Goal: Task Accomplishment & Management: Manage account settings

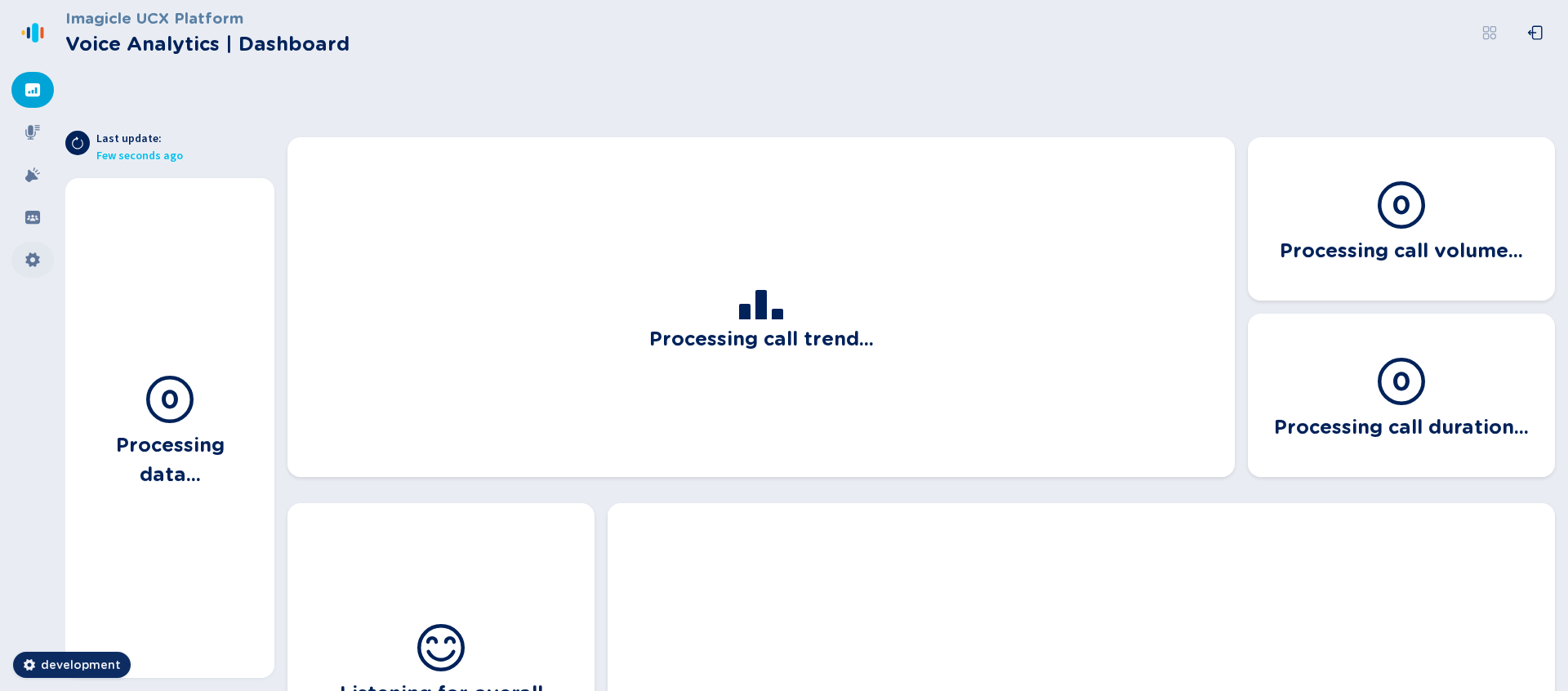
click at [18, 257] on div at bounding box center [32, 259] width 42 height 36
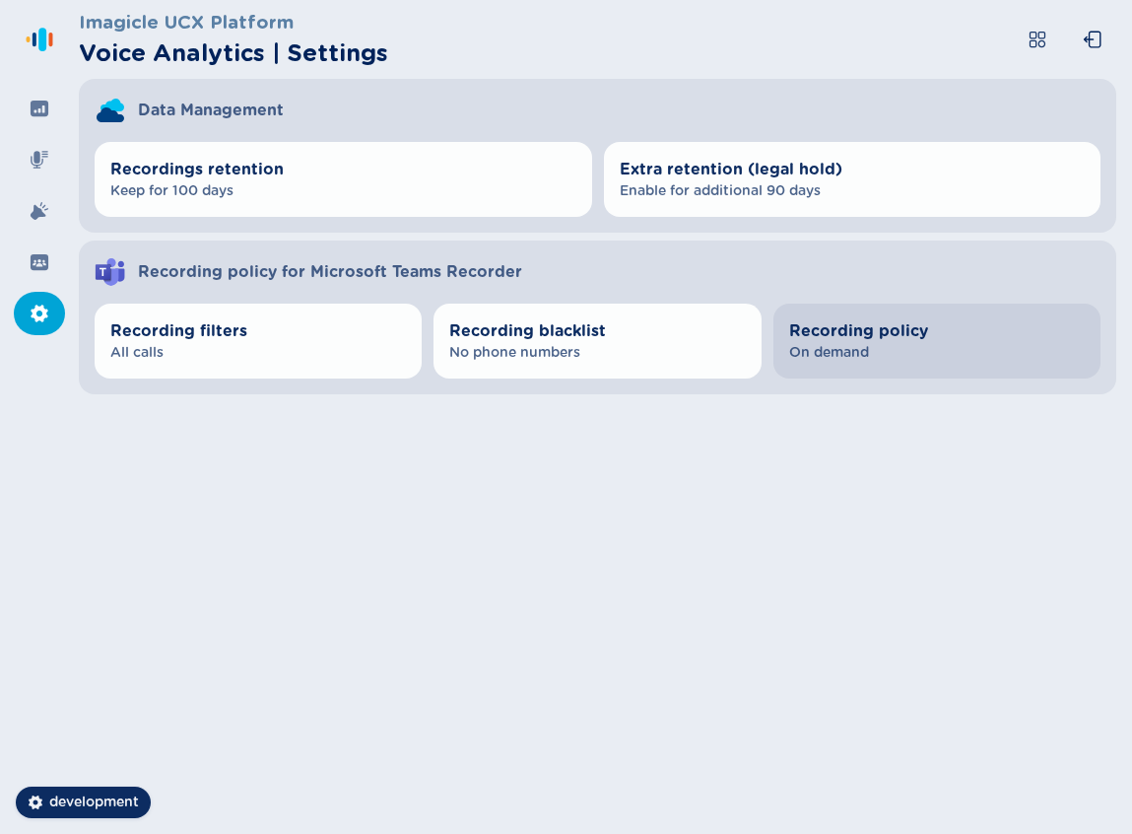
click at [821, 349] on span "On demand" at bounding box center [937, 353] width 296 height 20
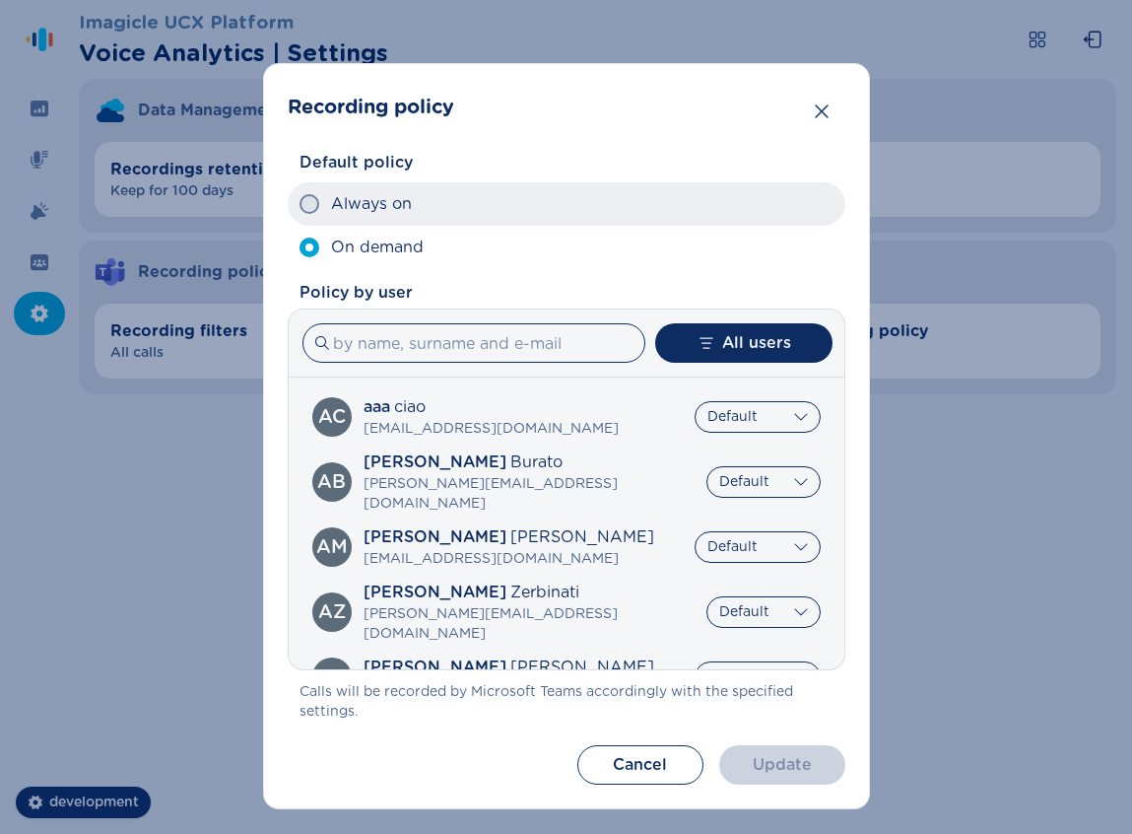
click at [420, 218] on label "Always on" at bounding box center [567, 203] width 558 height 43
click at [300, 205] on input "Always on" at bounding box center [299, 204] width 1 height 1
radio input "true"
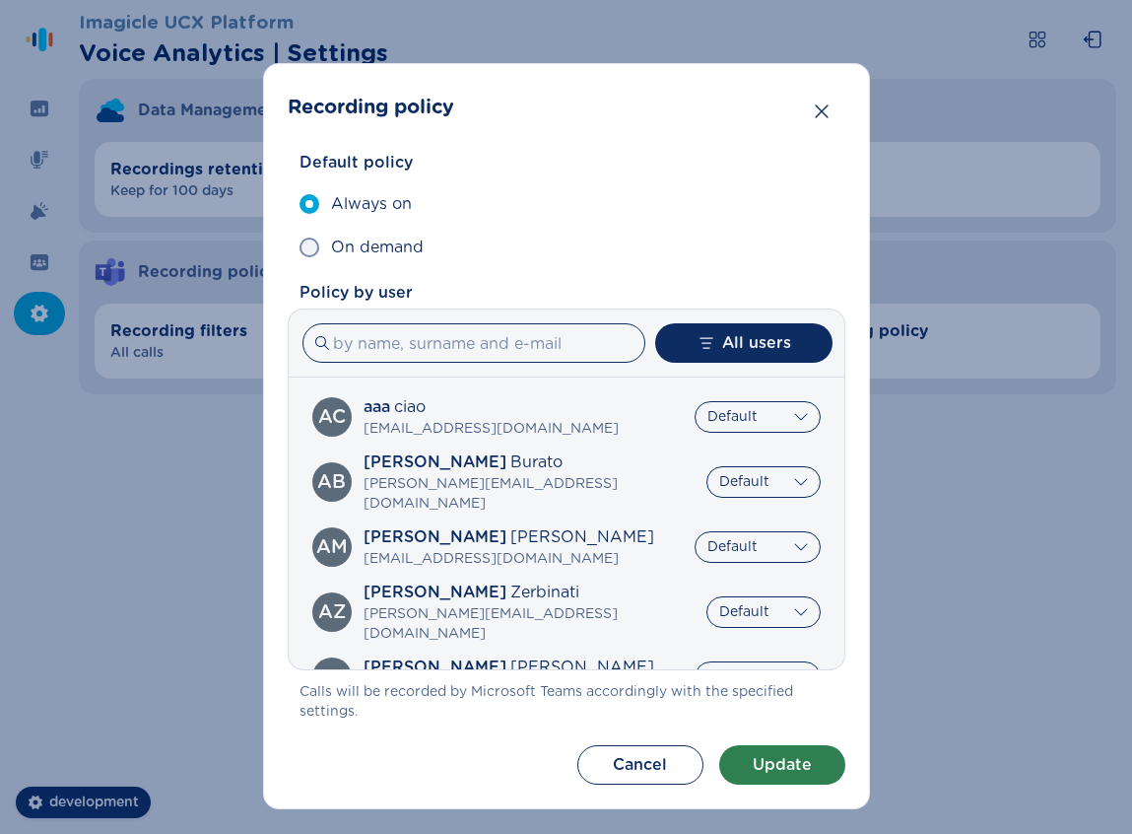
click at [787, 771] on button "Update" at bounding box center [782, 764] width 126 height 39
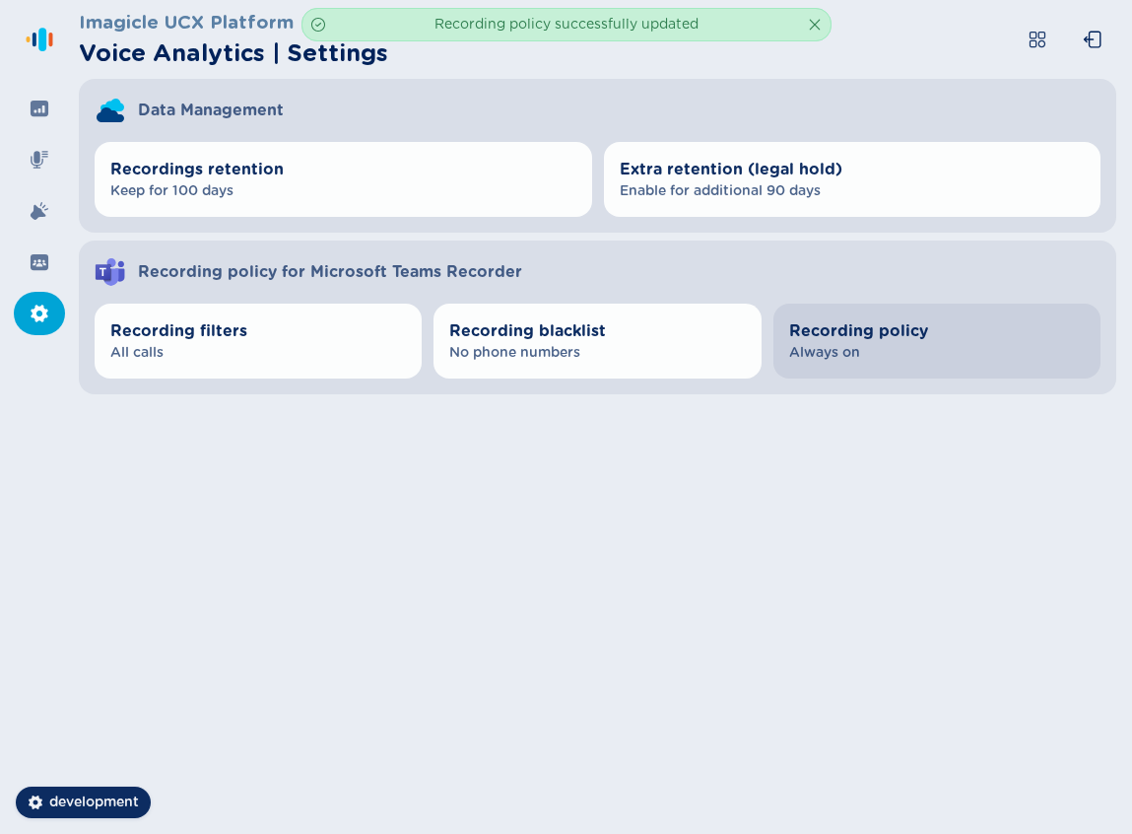
click at [963, 358] on span "Always on" at bounding box center [937, 353] width 296 height 20
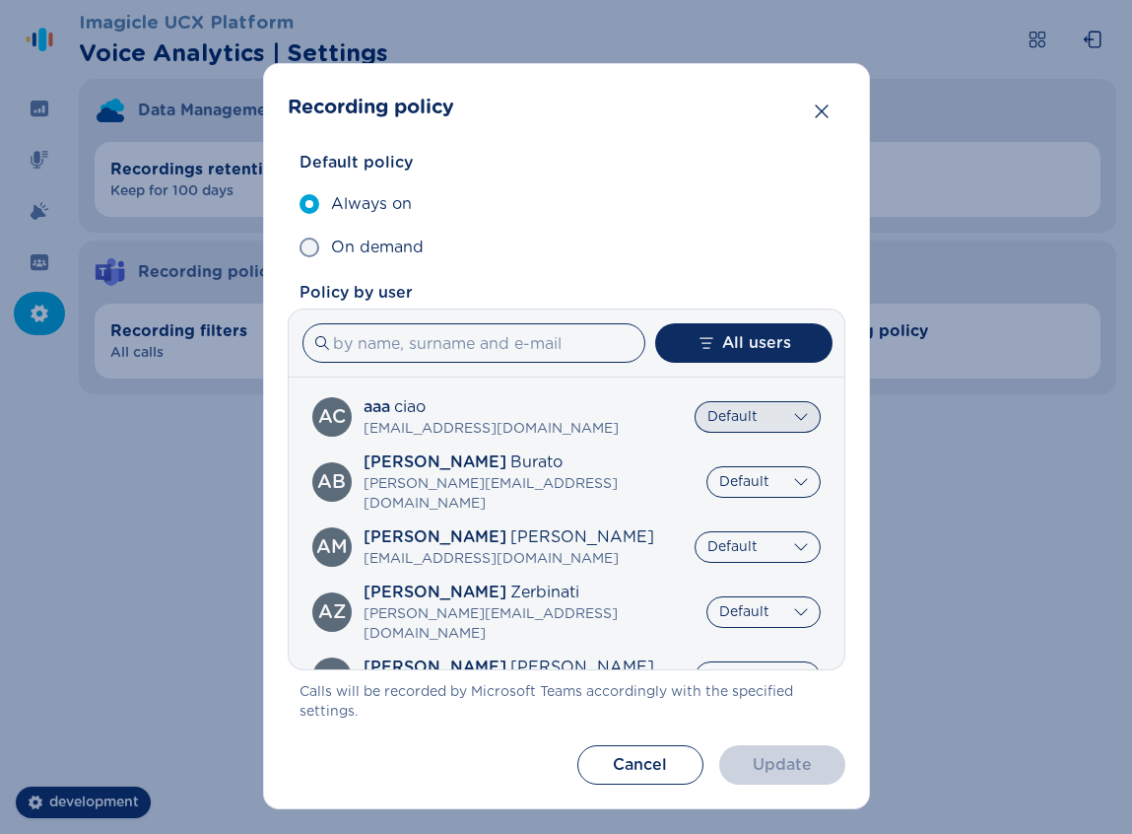
click at [755, 426] on select "Default Always on On demand" at bounding box center [758, 417] width 126 height 32
select select "OnDemand"
click at [695, 401] on select "Default Always on On demand" at bounding box center [758, 417] width 126 height 32
click at [762, 531] on select "Default Always on On demand" at bounding box center [758, 547] width 126 height 32
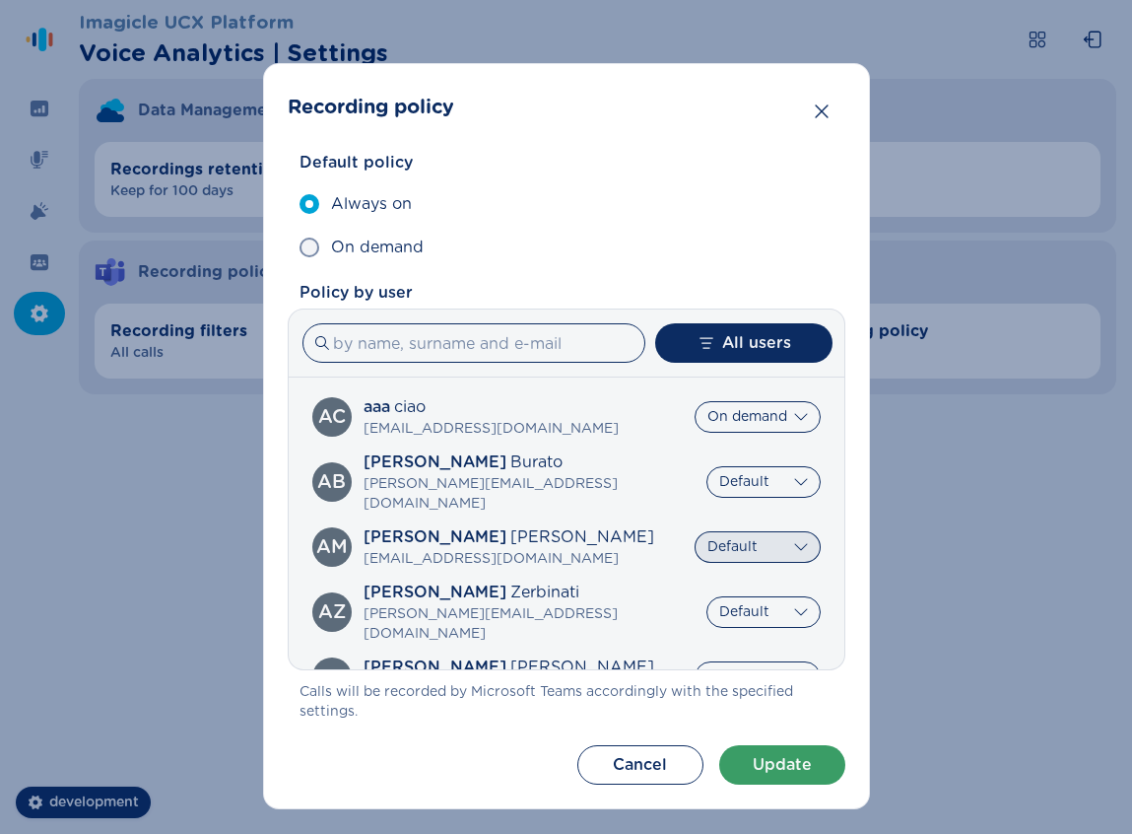
select select "AlwaysOn"
click at [695, 531] on select "Default Always on On demand" at bounding box center [758, 547] width 126 height 32
click at [751, 596] on select "Default Always on On demand" at bounding box center [764, 612] width 114 height 32
select select "AlwaysOn"
click at [707, 596] on select "Default Always on On demand" at bounding box center [764, 612] width 114 height 32
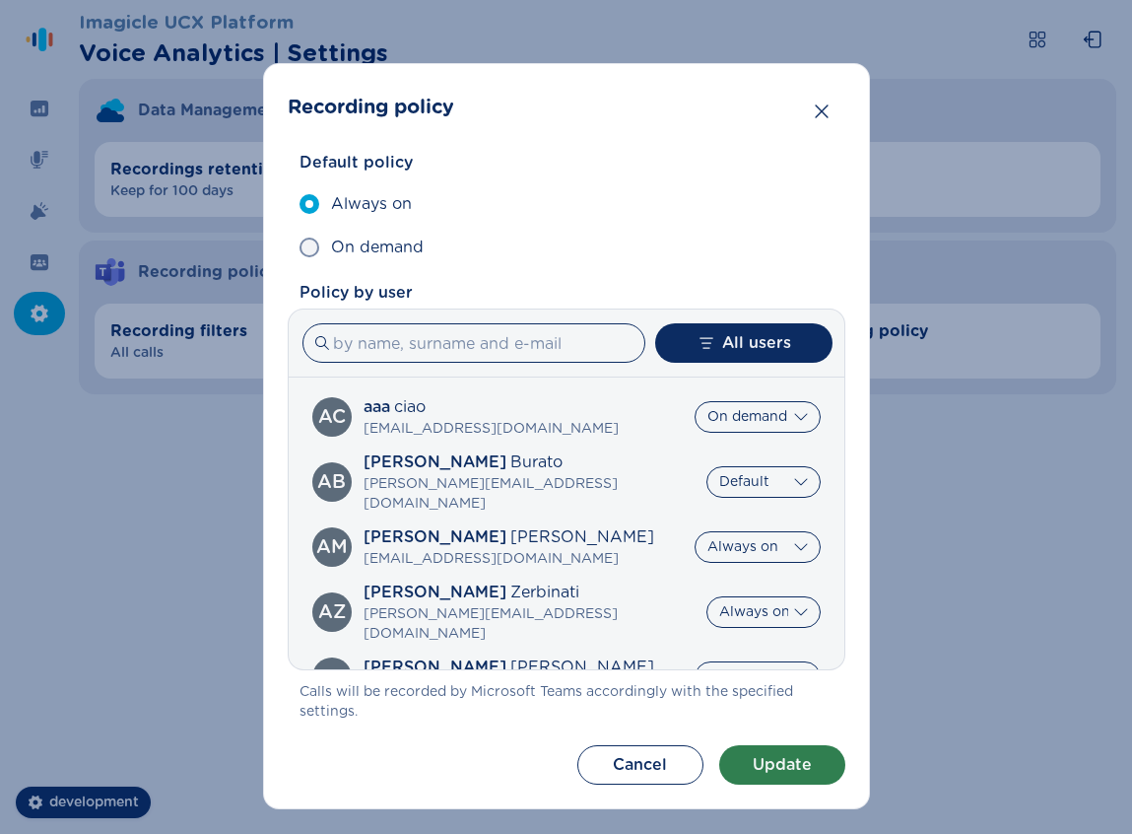
click at [792, 772] on button "Update" at bounding box center [782, 764] width 126 height 39
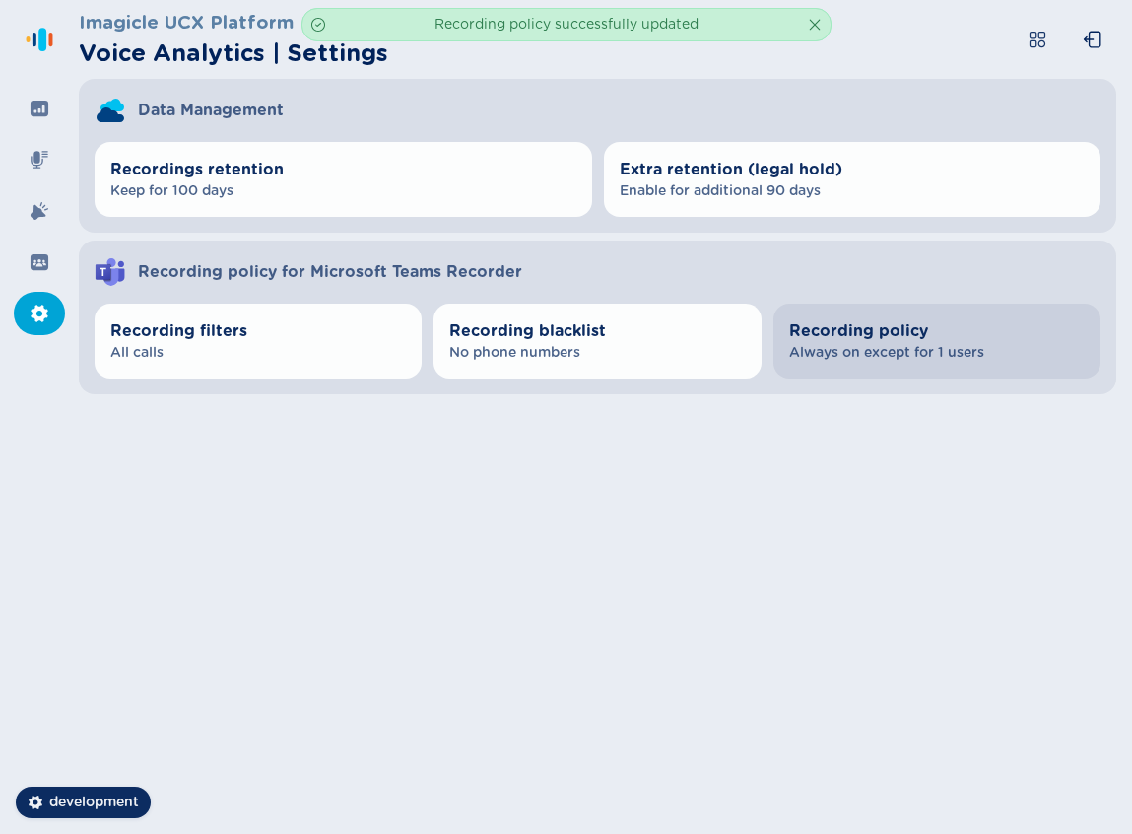
click at [932, 368] on button "Recording policy Always on except for 1 users" at bounding box center [937, 341] width 327 height 75
select select "OnDemand"
select select "AlwaysOn"
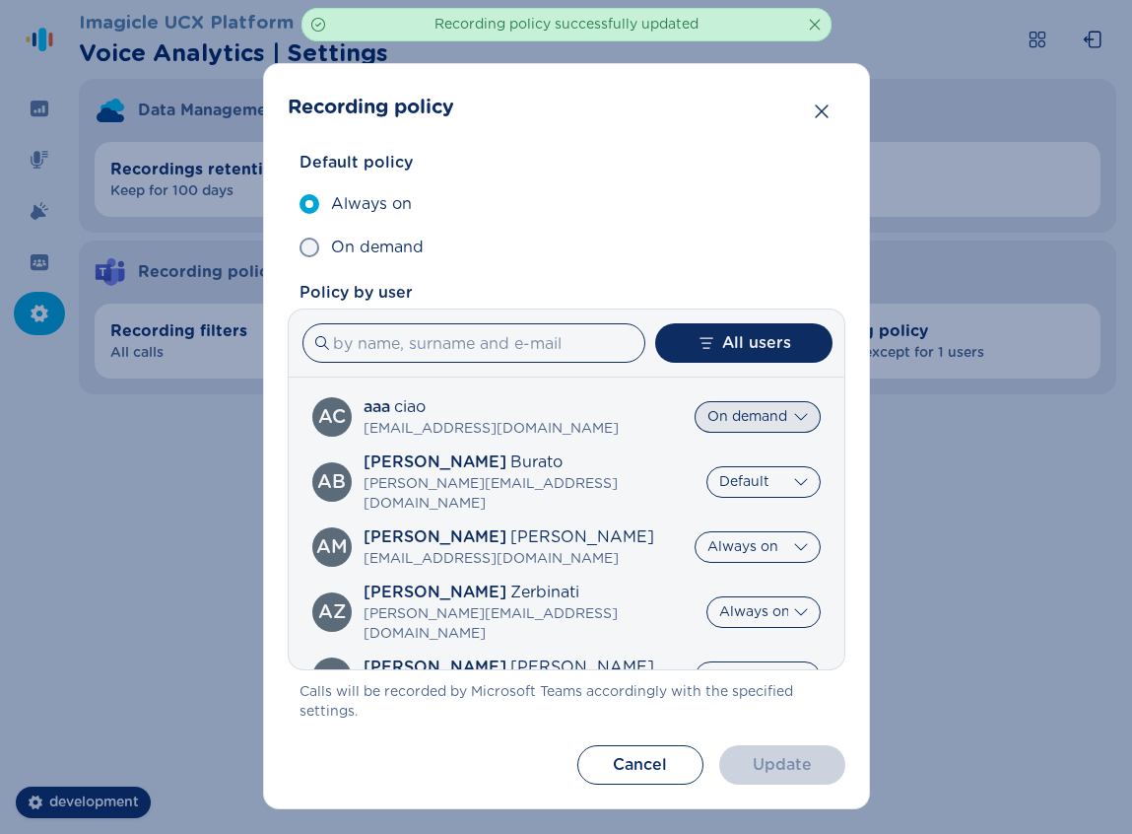
click at [756, 420] on select "Default Always on On demand" at bounding box center [758, 417] width 126 height 32
select select "AlwaysOn"
click at [695, 401] on select "Default Always on On demand" at bounding box center [758, 417] width 126 height 32
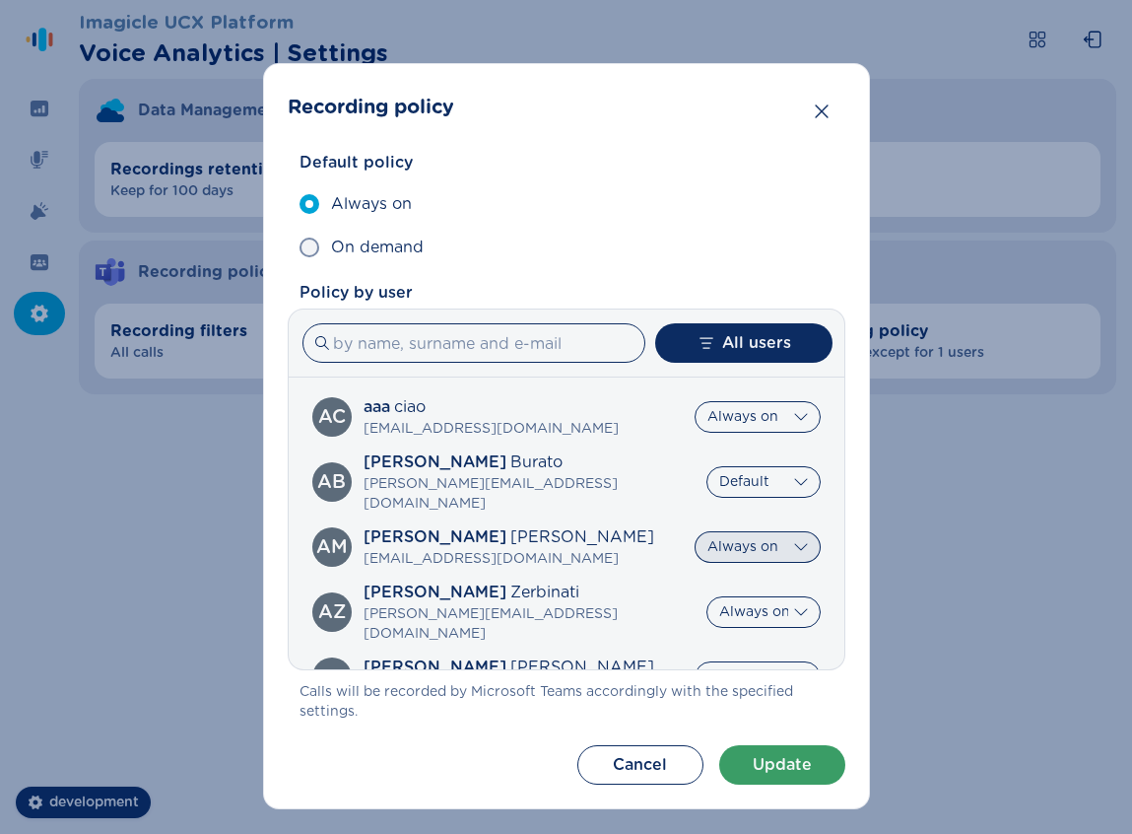
click at [773, 531] on select "Default Always on On demand" at bounding box center [758, 547] width 126 height 32
click at [788, 478] on select "Default Always on On demand" at bounding box center [764, 482] width 114 height 32
select select "OnDemand"
click at [707, 466] on select "Default Always on On demand" at bounding box center [764, 482] width 114 height 32
click at [788, 764] on button "Update" at bounding box center [782, 764] width 126 height 39
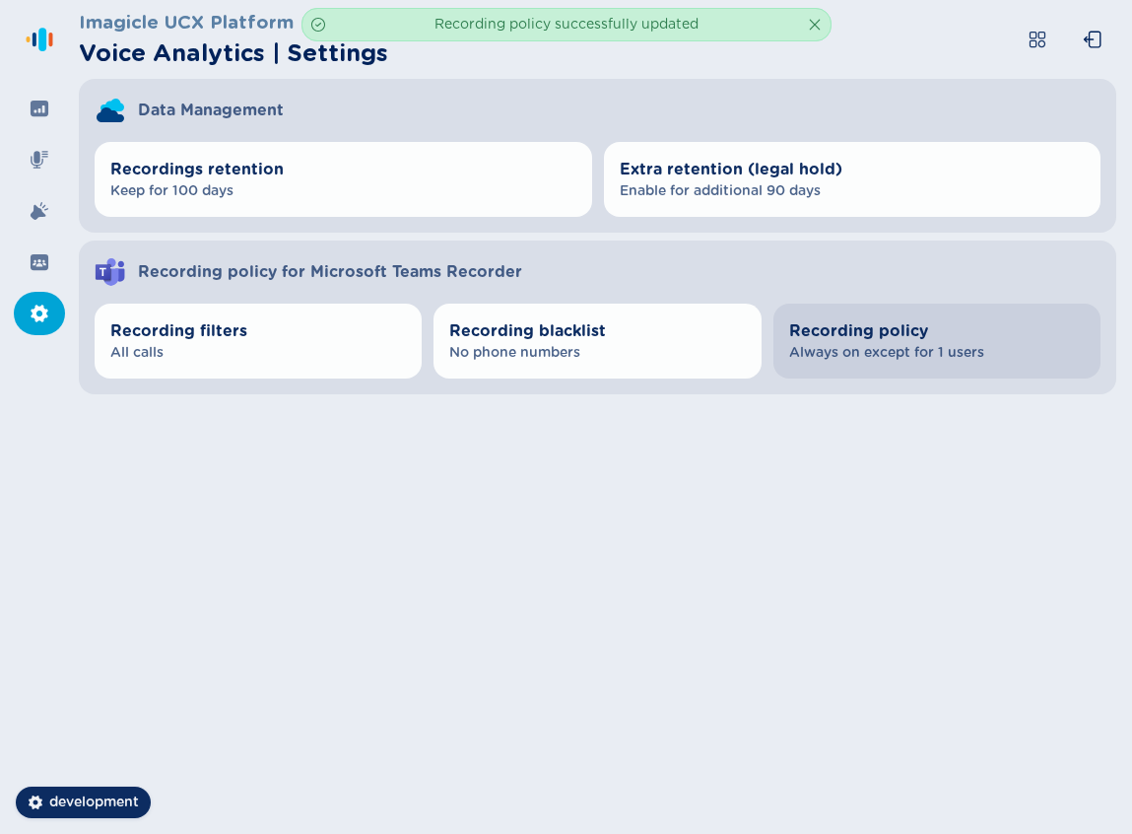
click at [956, 371] on button "Recording policy Always on except for 1 users" at bounding box center [937, 341] width 327 height 75
select select "AlwaysOn"
select select "OnDemand"
select select "AlwaysOn"
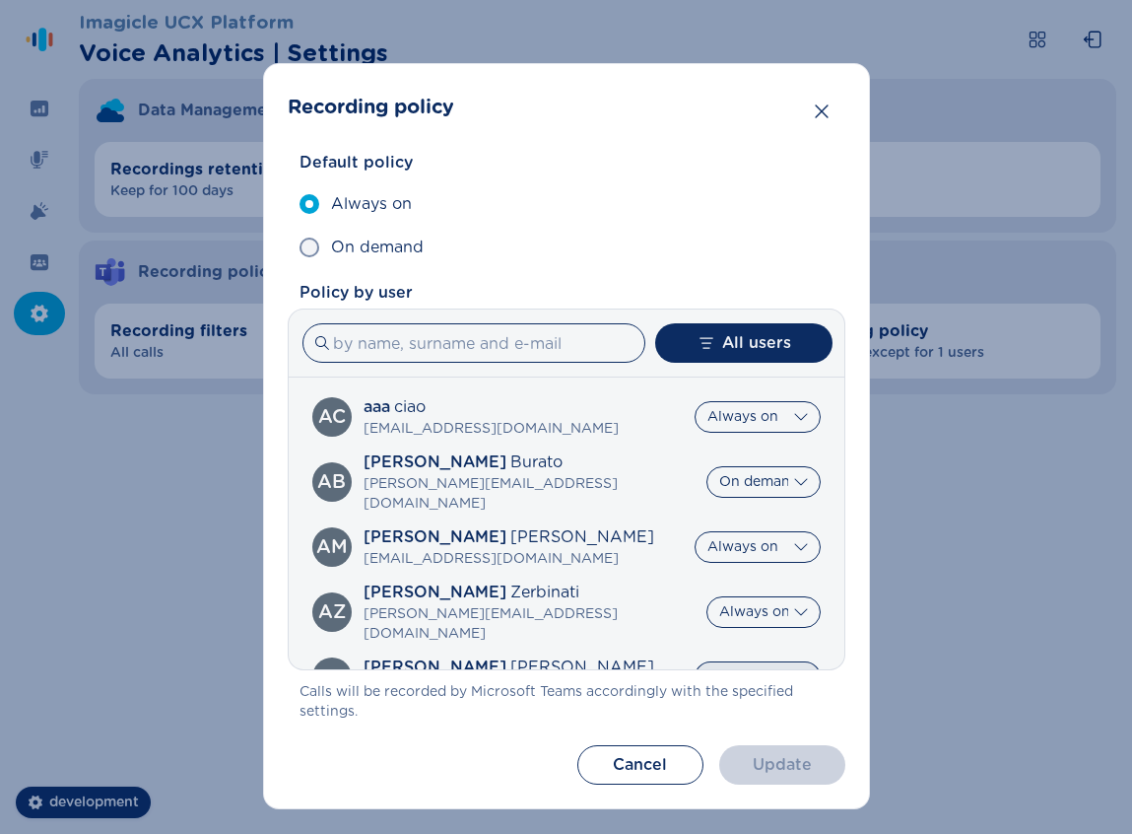
click at [766, 661] on select "Default Always on On demand" at bounding box center [758, 677] width 126 height 32
select select "OnDemand"
click at [695, 661] on select "Default Always on On demand" at bounding box center [758, 677] width 126 height 32
click at [767, 753] on button "Update" at bounding box center [782, 764] width 126 height 39
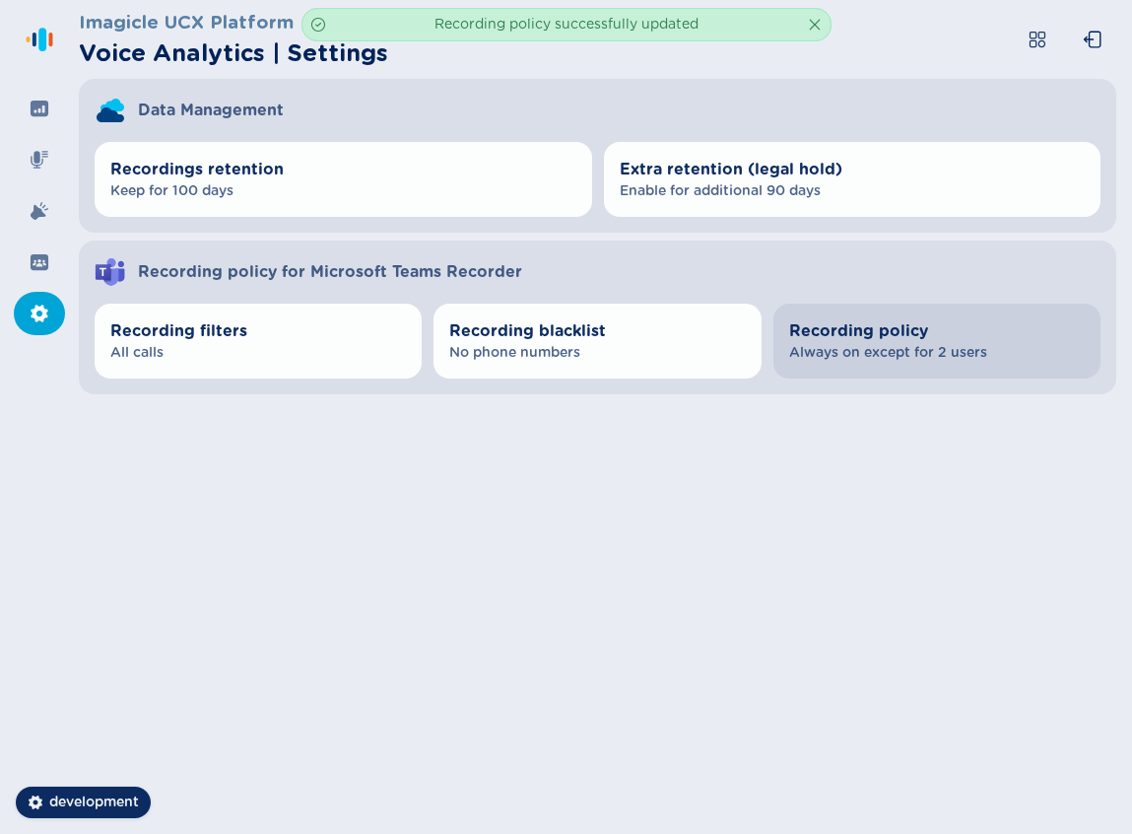
click at [940, 368] on button "Recording policy Always on except for 2 users" at bounding box center [937, 341] width 327 height 75
select select "AlwaysOn"
select select "OnDemand"
select select "AlwaysOn"
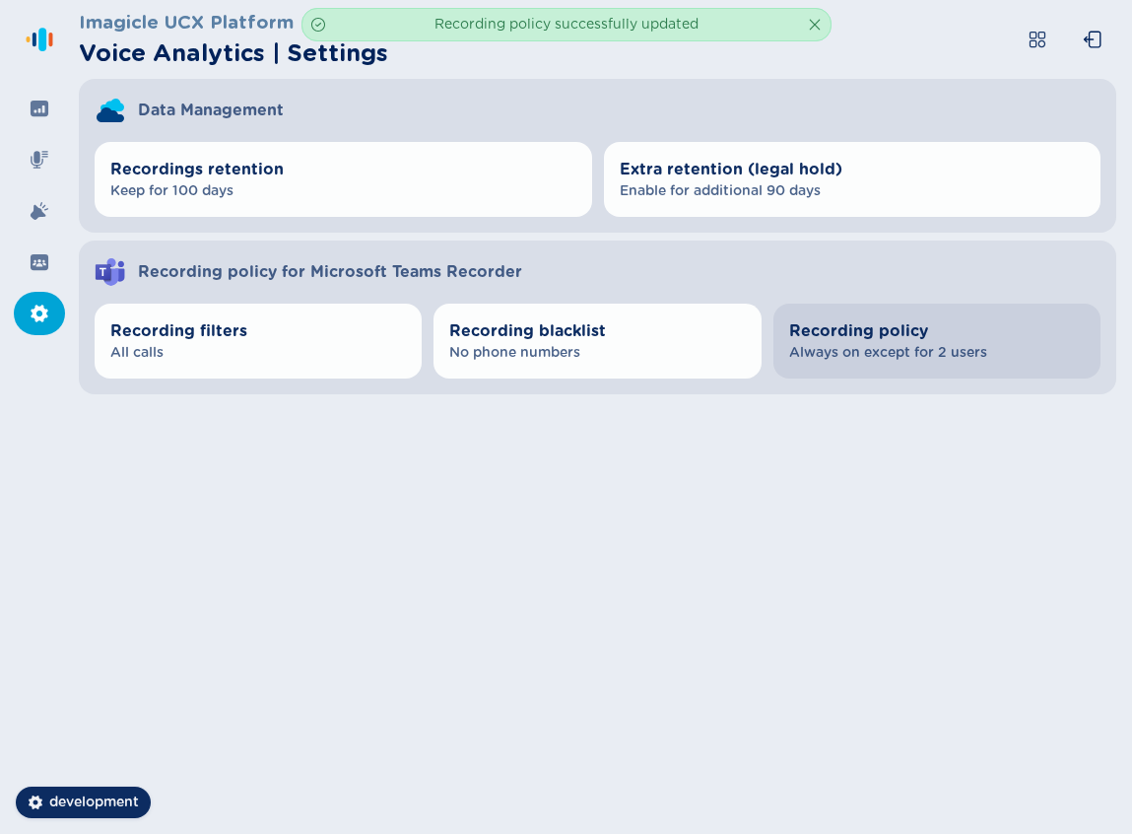
select select "OnDemand"
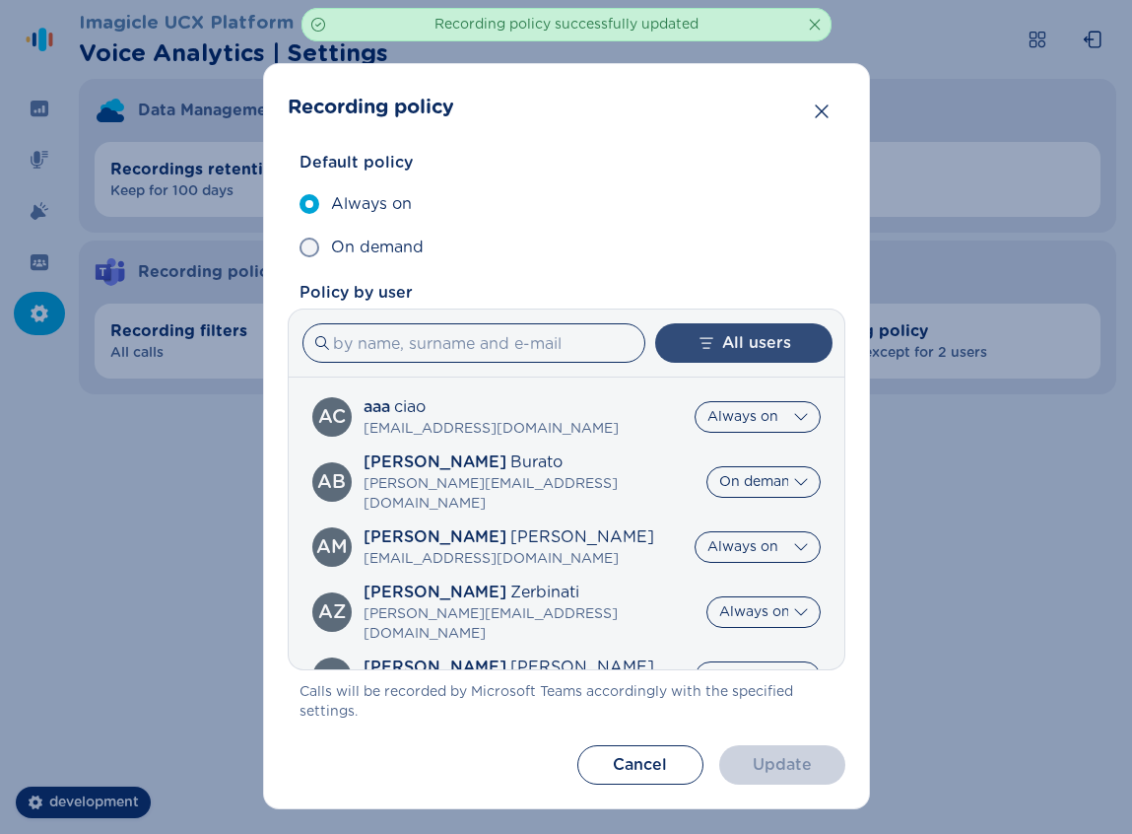
click at [742, 334] on button "All users" at bounding box center [743, 342] width 177 height 39
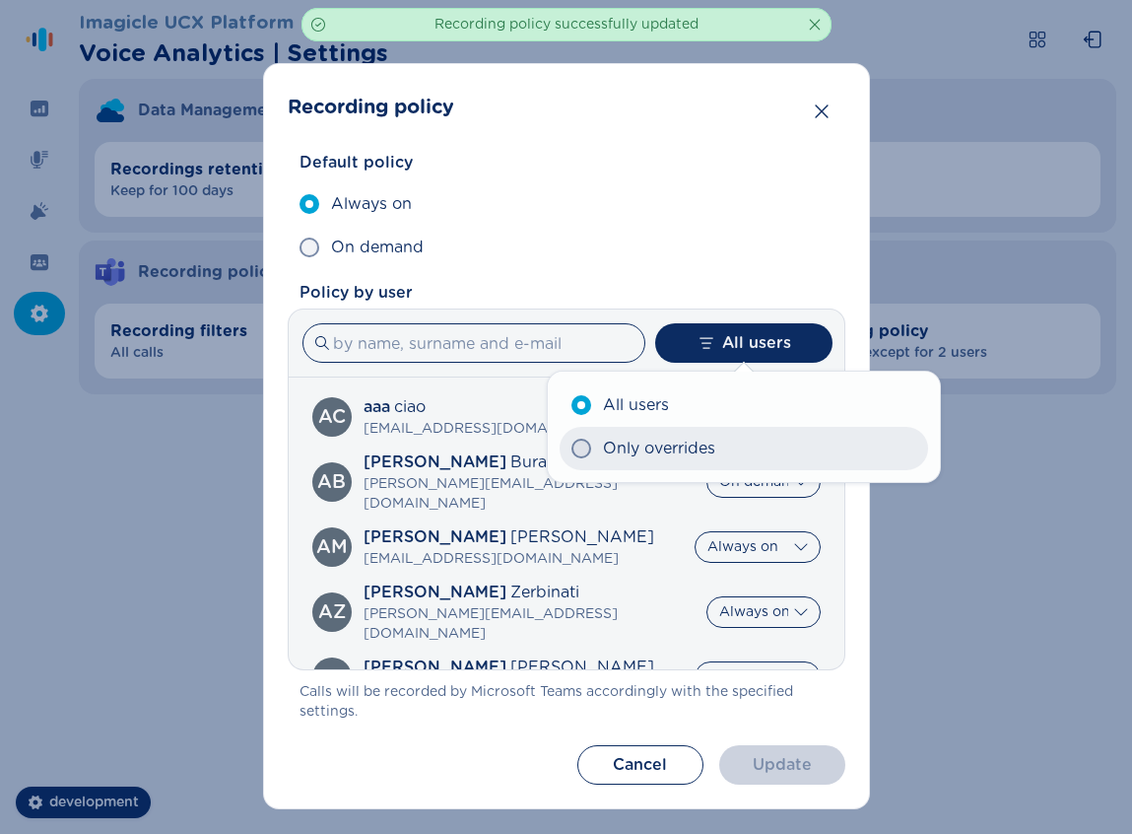
click at [708, 455] on span "Only overrides" at bounding box center [659, 449] width 112 height 24
click at [572, 449] on input "Only overrides" at bounding box center [571, 448] width 1 height 1
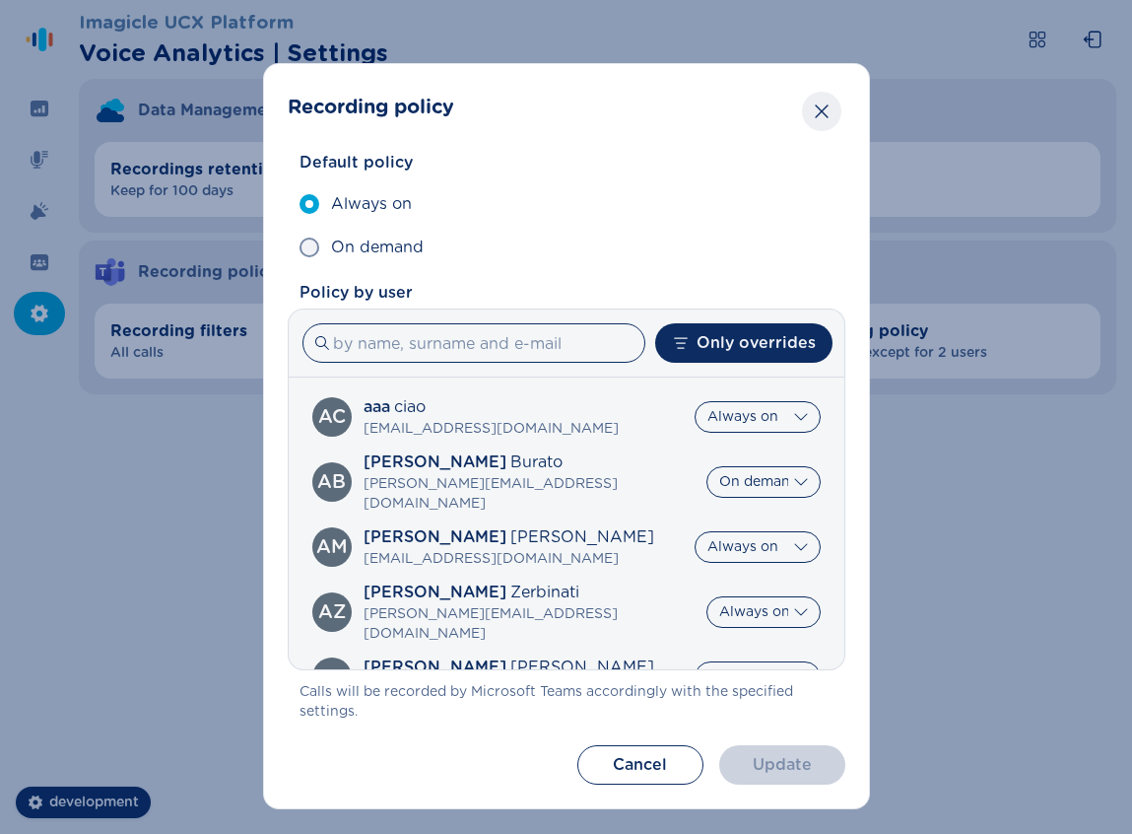
click at [815, 107] on icon "Close" at bounding box center [821, 111] width 13 height 14
